Goal: Navigation & Orientation: Find specific page/section

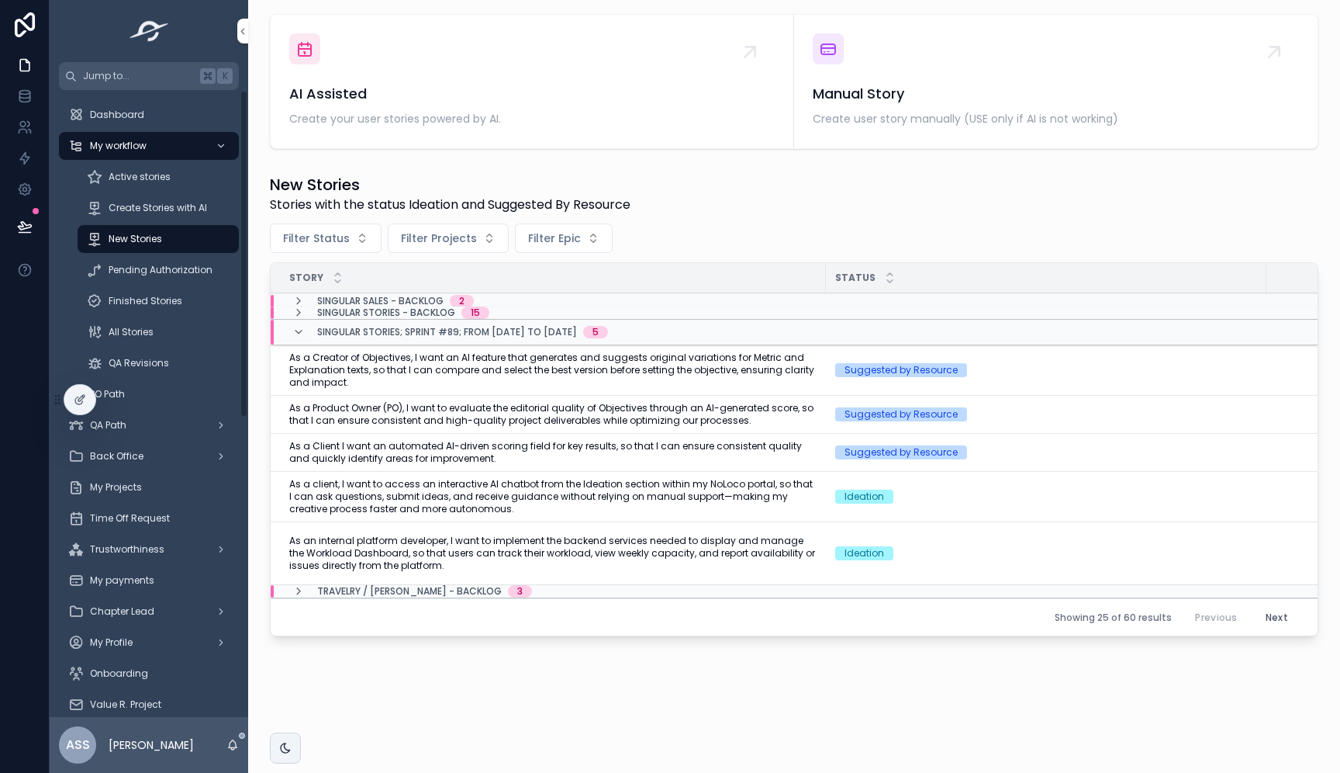
click at [152, 183] on div "Active stories" at bounding box center [158, 176] width 143 height 25
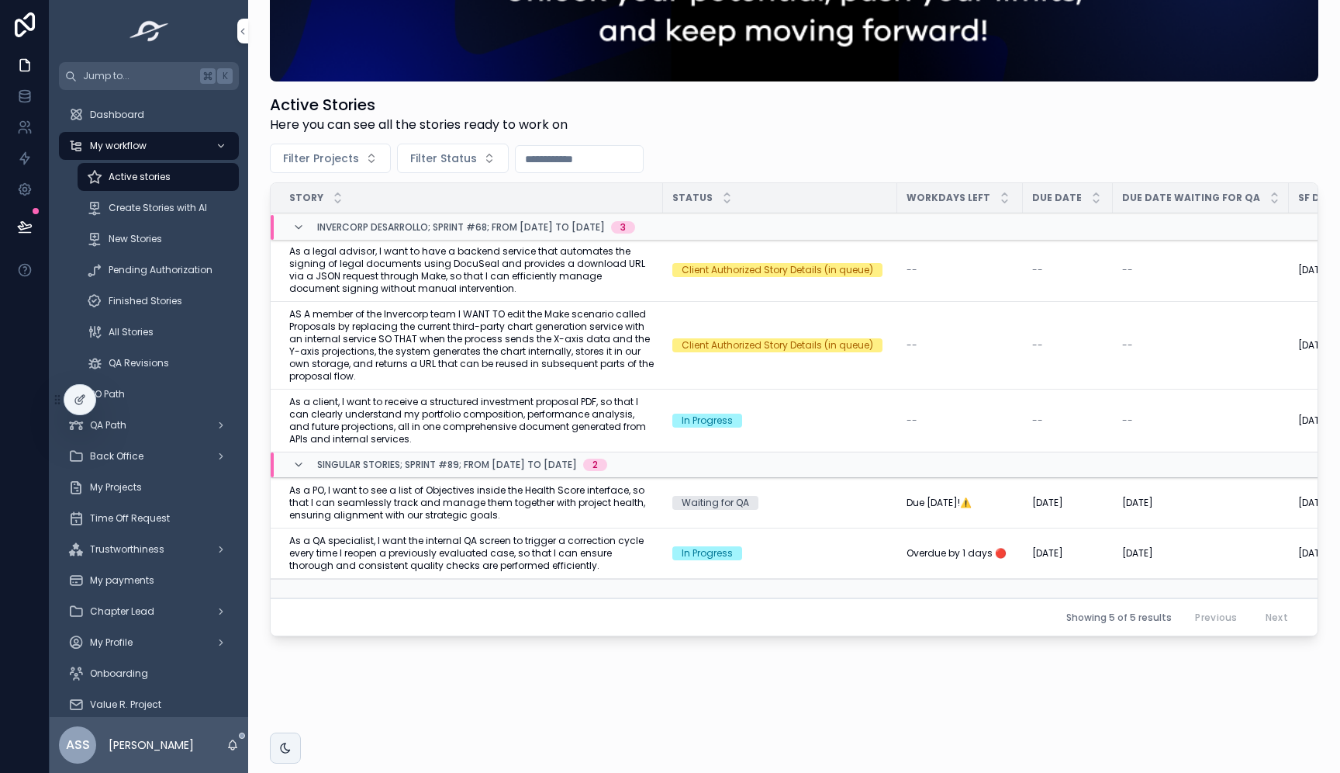
scroll to position [197, 0]
click at [164, 233] on div "New Stories" at bounding box center [158, 238] width 143 height 25
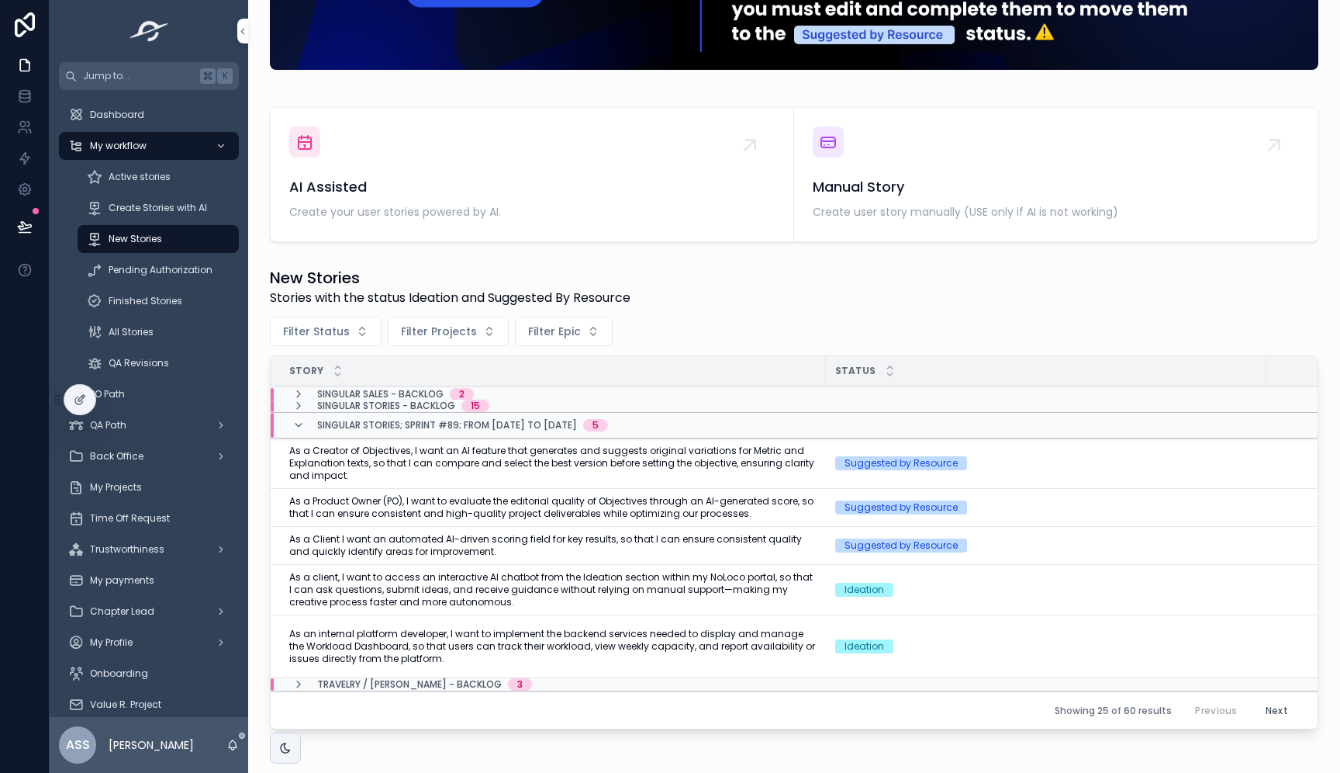
scroll to position [302, 0]
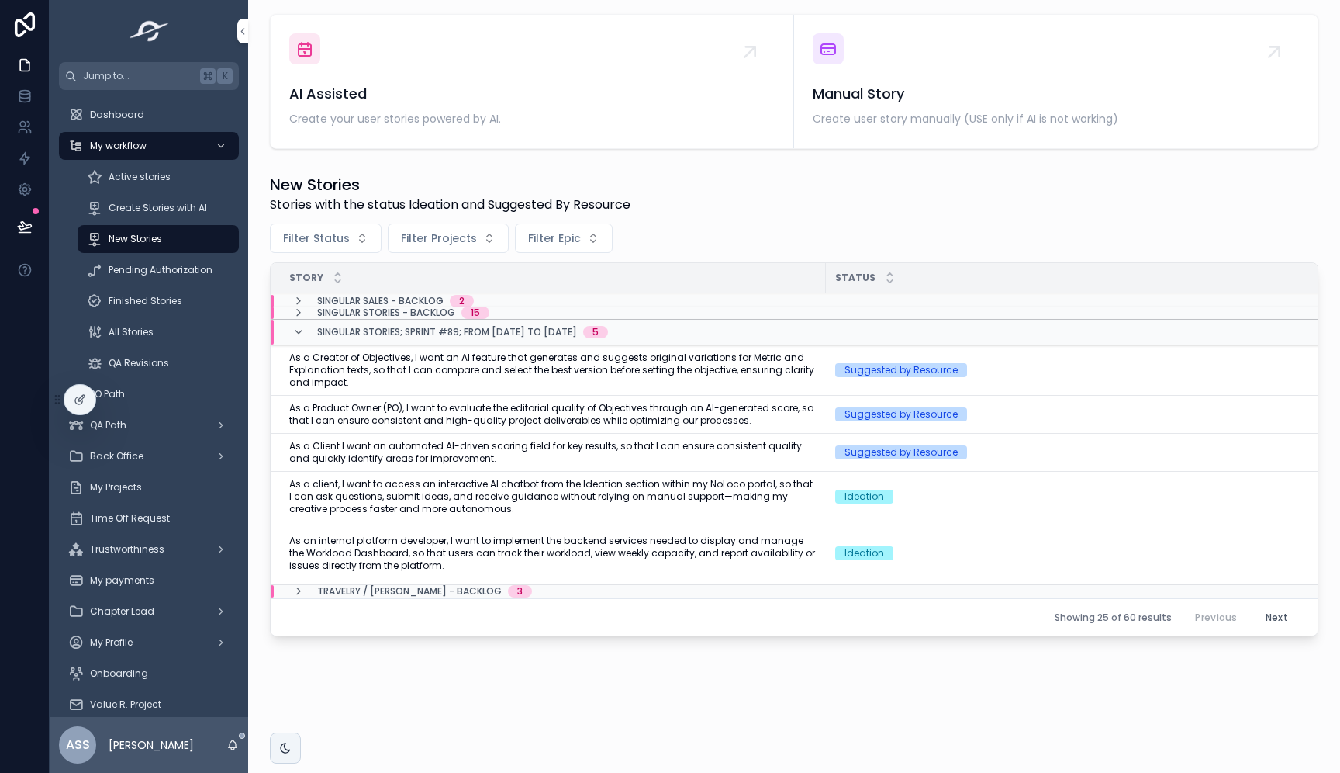
click at [161, 211] on span "Create Stories with AI" at bounding box center [158, 208] width 99 height 12
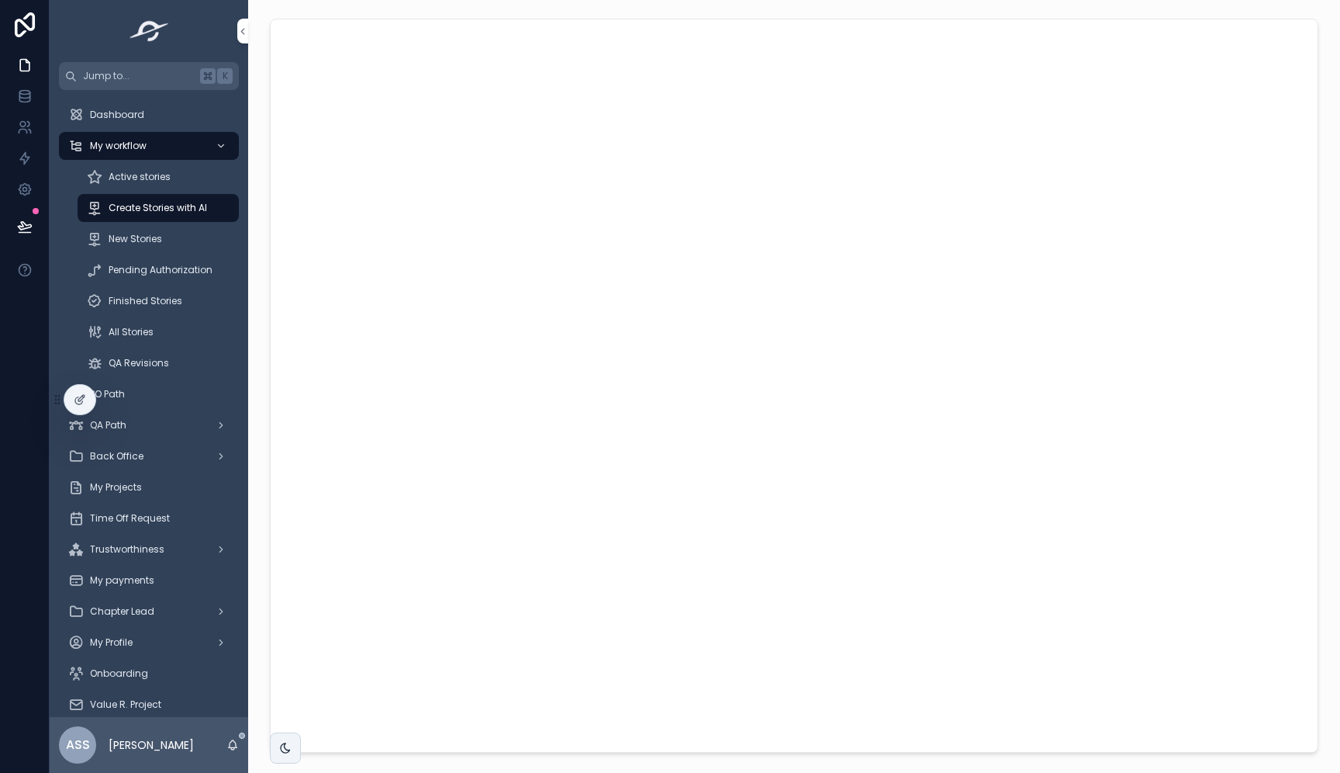
click at [169, 249] on div "New Stories" at bounding box center [158, 238] width 143 height 25
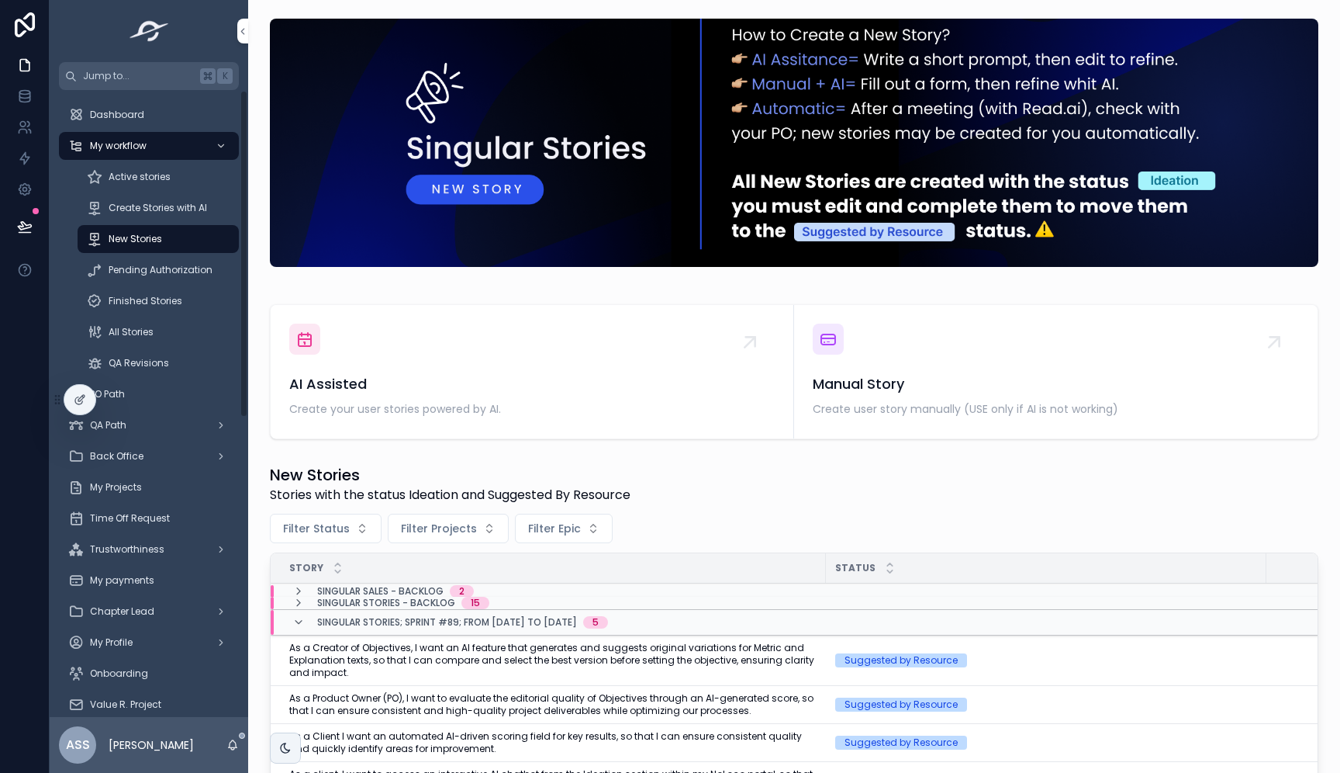
click at [171, 202] on span "Create Stories with AI" at bounding box center [158, 208] width 99 height 12
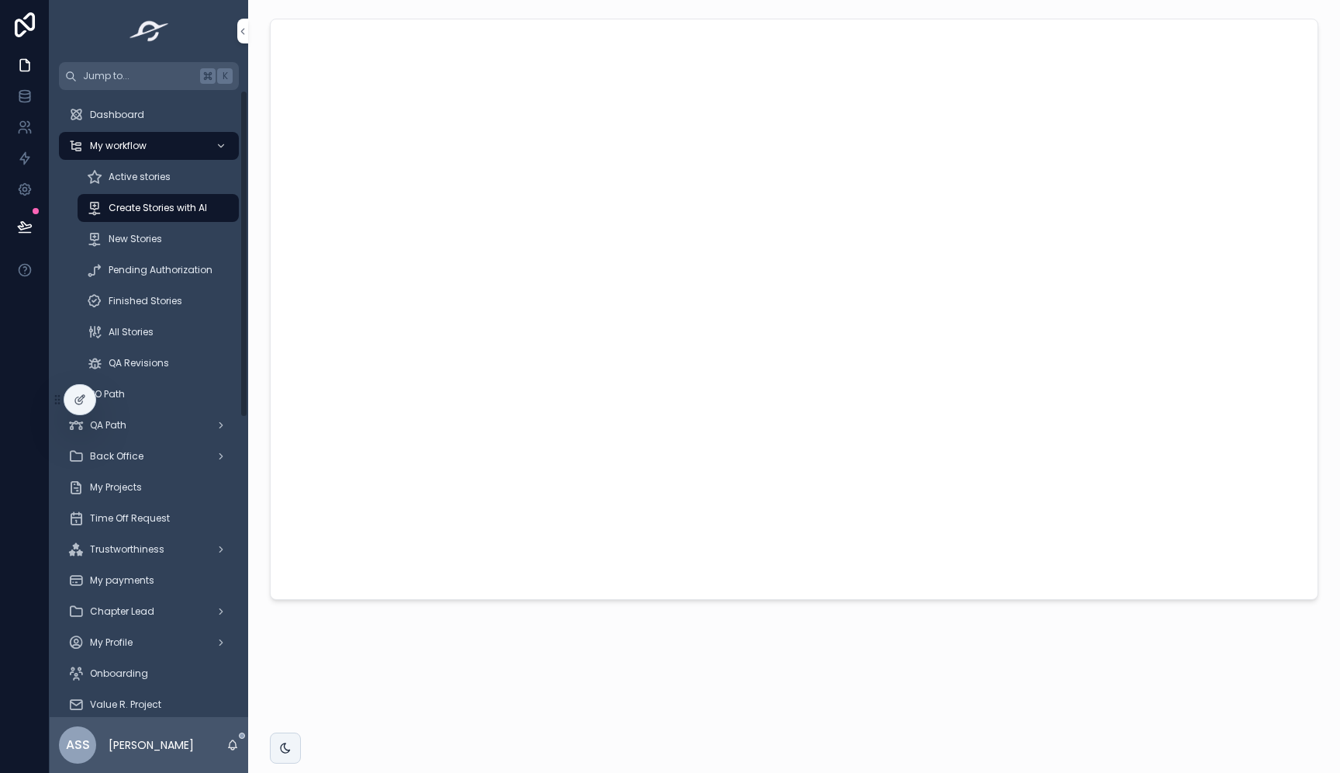
click at [167, 174] on span "Active stories" at bounding box center [140, 177] width 62 height 12
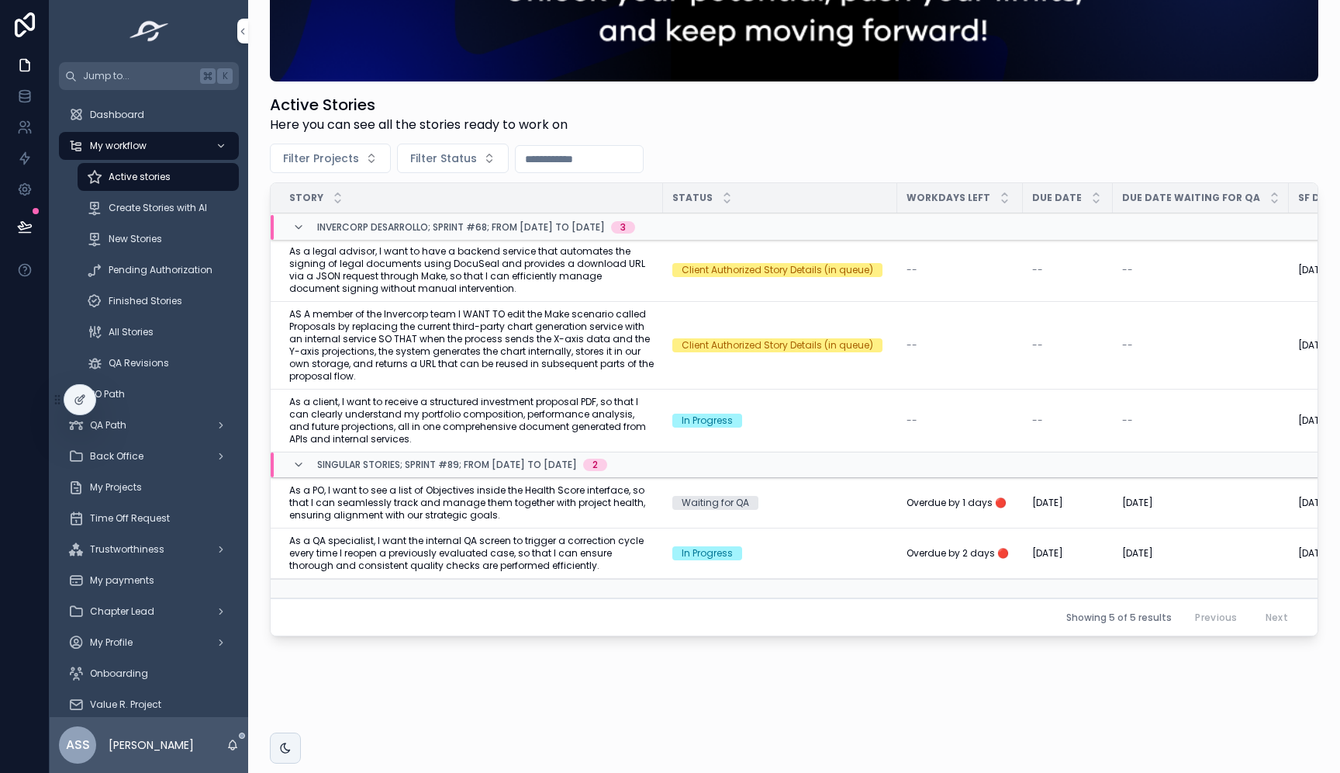
click at [130, 577] on span "My payments" at bounding box center [122, 580] width 64 height 12
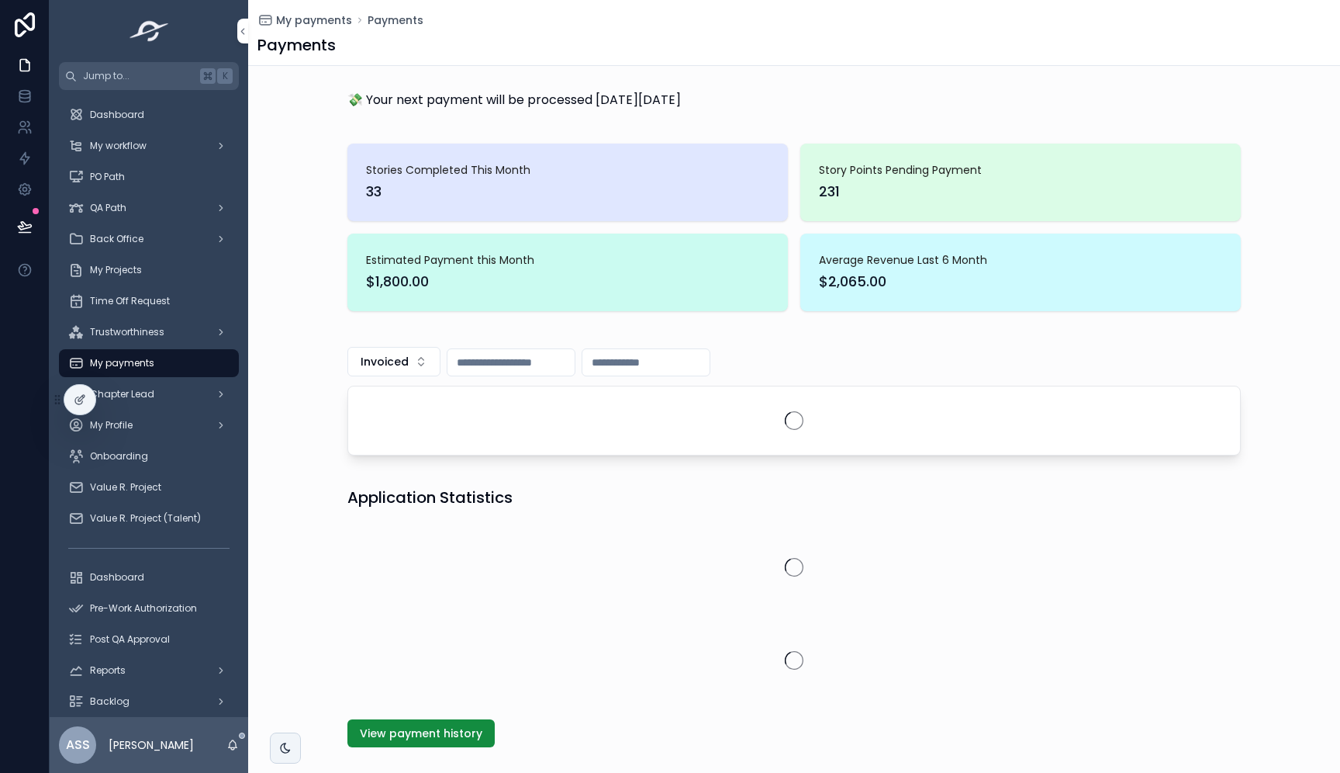
click at [417, 724] on button "View payment history" at bounding box center [420, 733] width 147 height 28
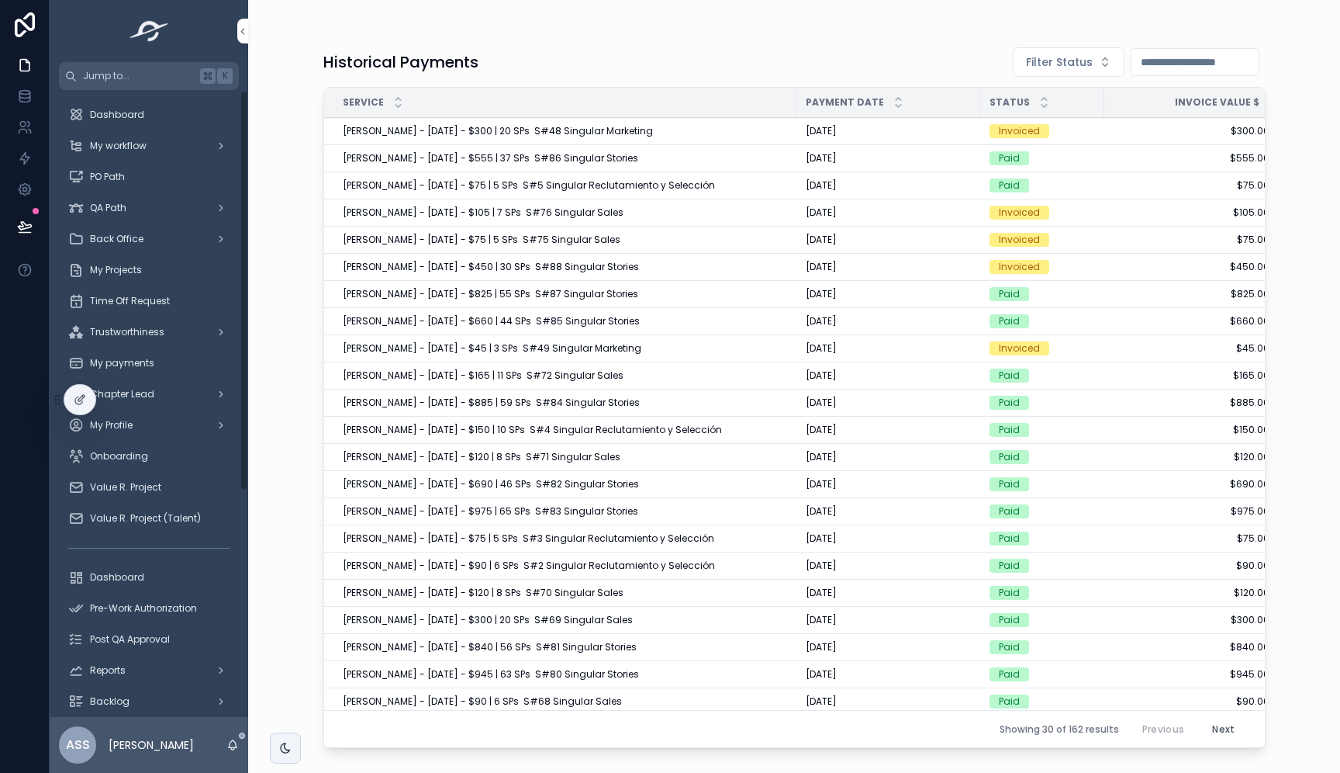
click at [120, 141] on span "My workflow" at bounding box center [118, 146] width 57 height 12
